Goal: Use online tool/utility: Utilize a website feature to perform a specific function

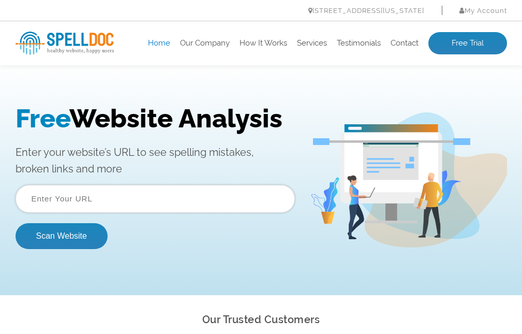
click at [83, 205] on input "text" at bounding box center [155, 199] width 279 height 28
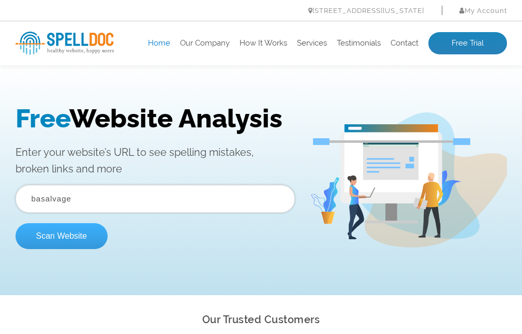
click at [50, 237] on button "Scan Website" at bounding box center [62, 236] width 92 height 26
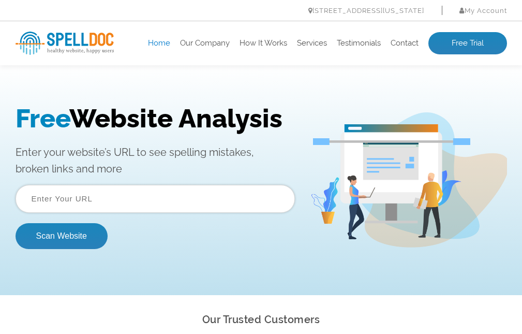
click at [16, 199] on input "text" at bounding box center [155, 199] width 279 height 28
click at [41, 200] on input "basalvage" at bounding box center [155, 199] width 279 height 28
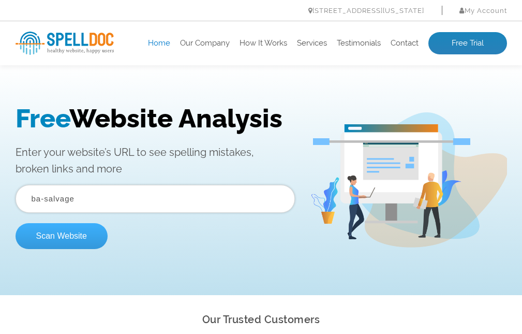
click at [48, 237] on button "Scan Website" at bounding box center [62, 236] width 92 height 26
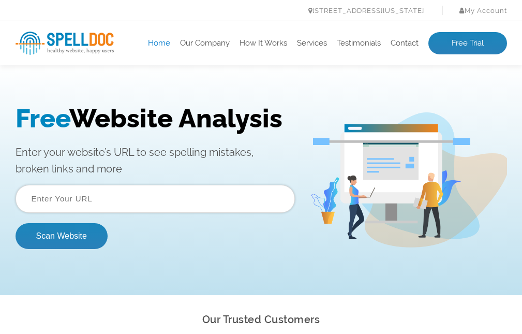
click at [38, 198] on input "text" at bounding box center [155, 199] width 279 height 28
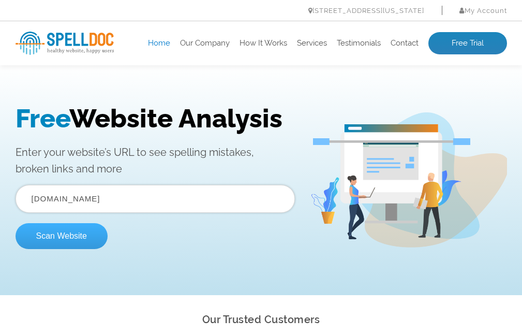
type input "[DOMAIN_NAME]"
click at [53, 237] on button "Scan Website" at bounding box center [62, 236] width 92 height 26
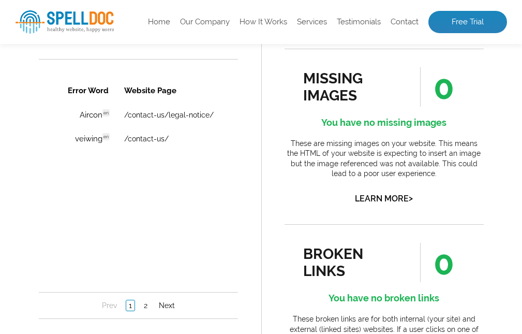
scroll to position [828, 0]
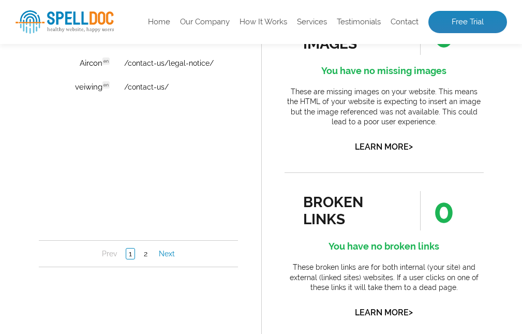
click at [164, 254] on link "Next" at bounding box center [166, 253] width 21 height 10
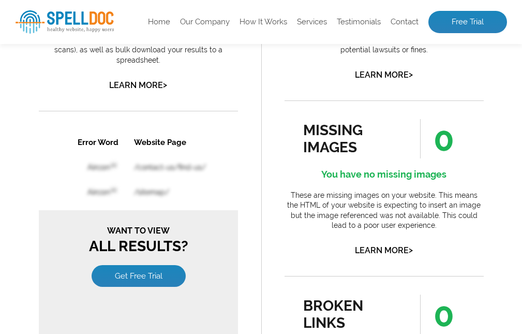
scroll to position [673, 0]
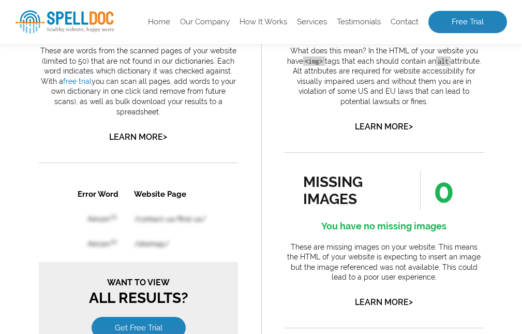
click at [163, 194] on th "Website Page" at bounding box center [193, 194] width 134 height 24
click at [139, 317] on link "Get Free Trial" at bounding box center [138, 327] width 94 height 22
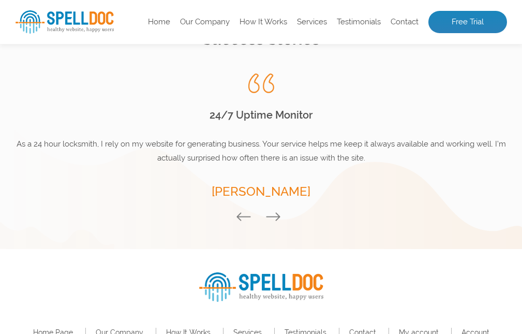
scroll to position [1583, 0]
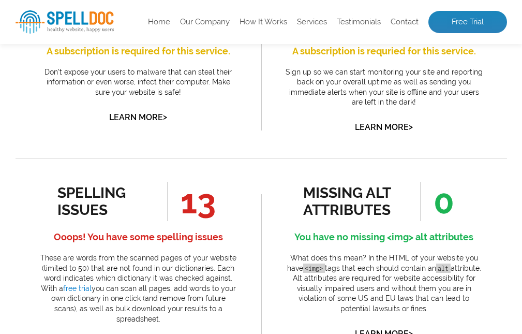
scroll to position [569, 0]
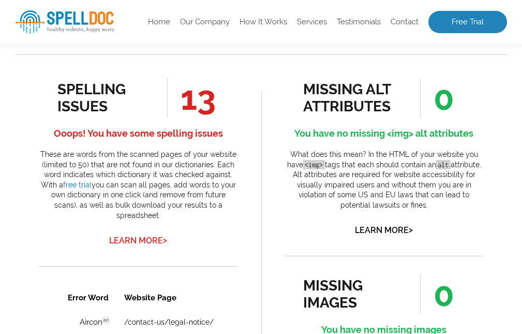
click at [129, 239] on link "Learn More >" at bounding box center [138, 240] width 58 height 10
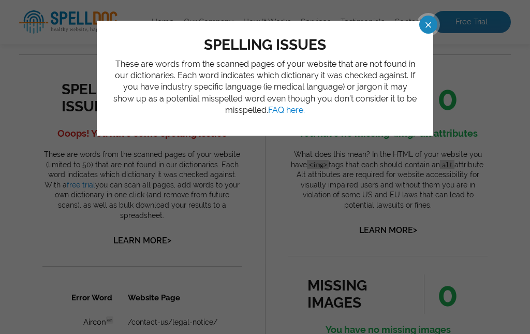
click at [428, 22] on span at bounding box center [419, 25] width 18 height 18
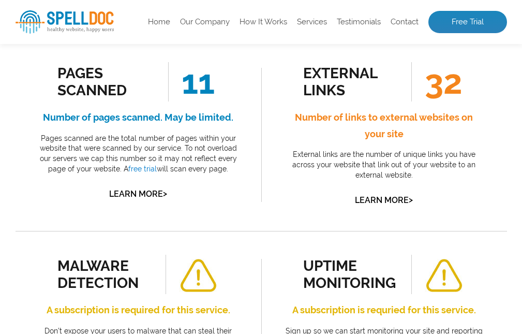
scroll to position [52, 0]
